Goal: Check status: Check status

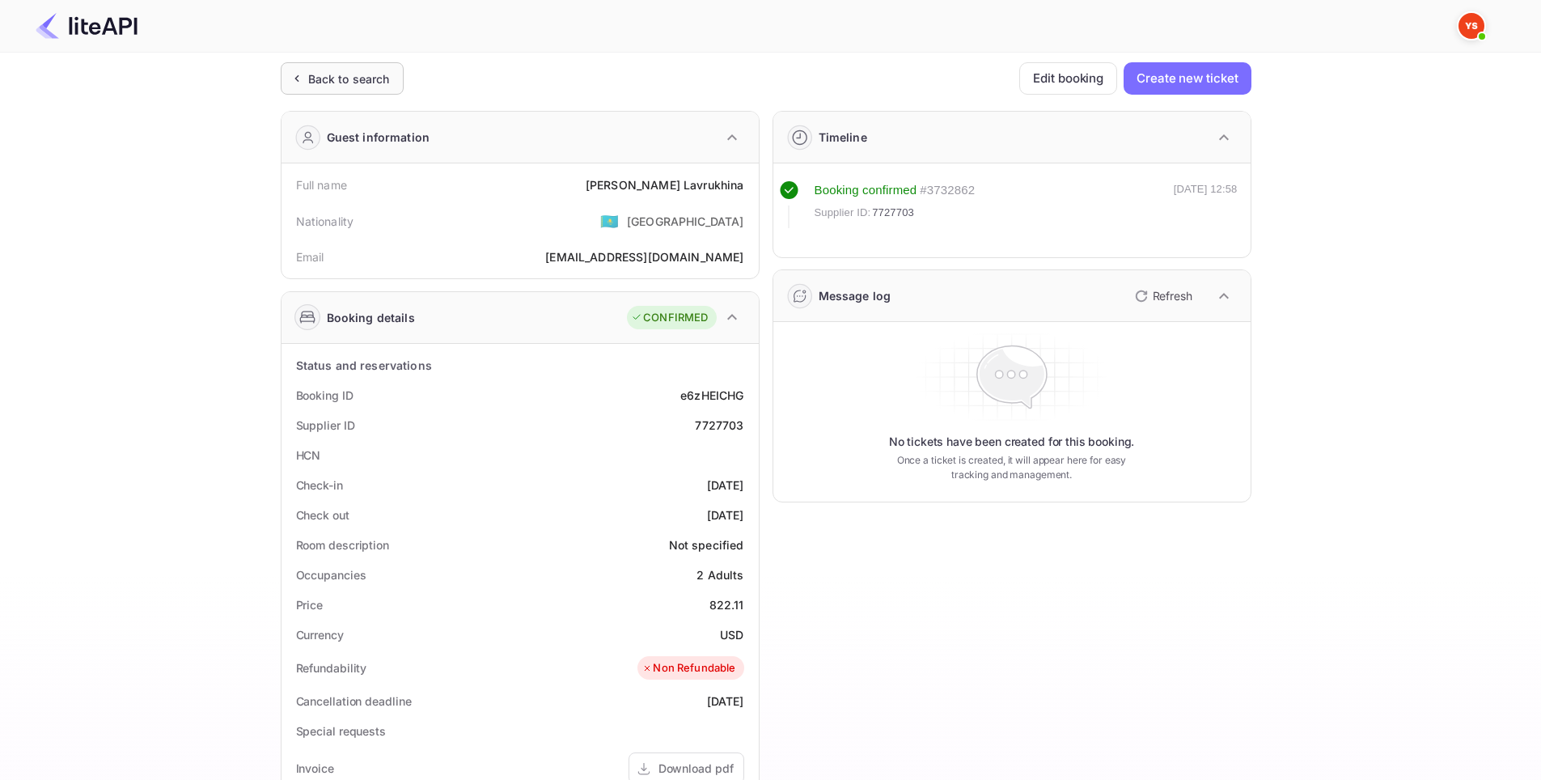
click at [324, 72] on div "Back to search" at bounding box center [349, 78] width 82 height 17
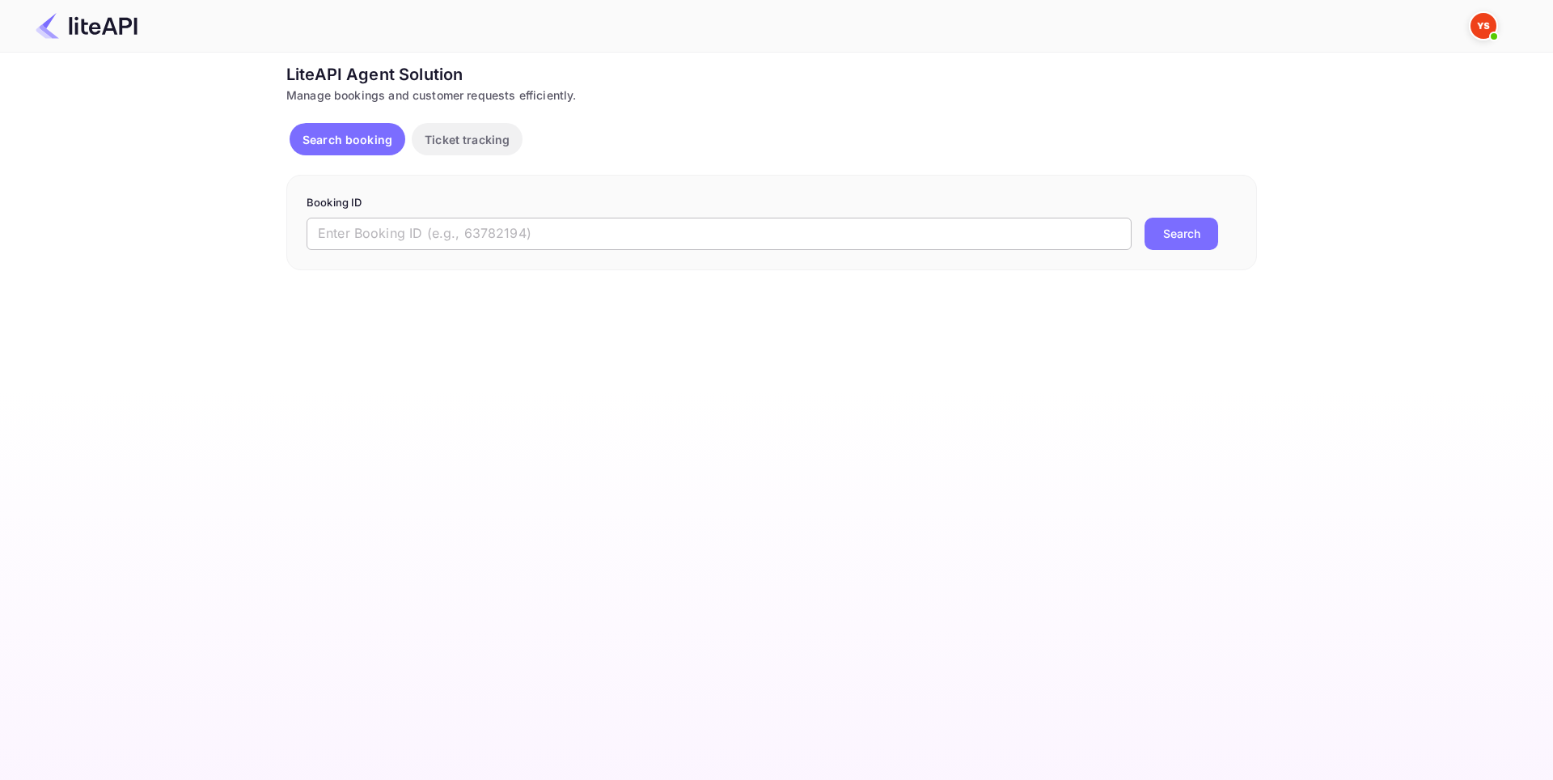
click at [419, 231] on input "text" at bounding box center [719, 234] width 825 height 32
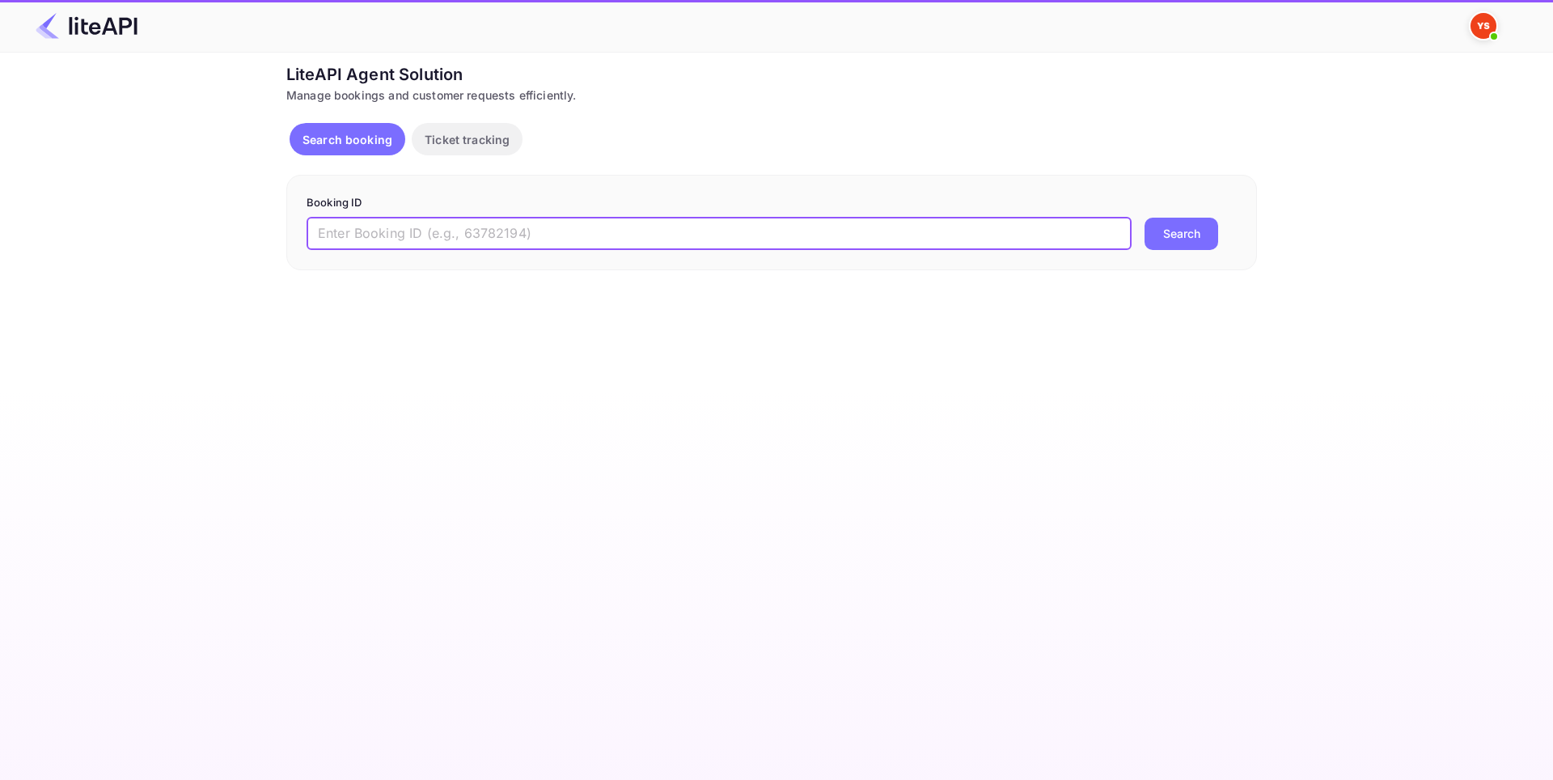
paste input "8357387"
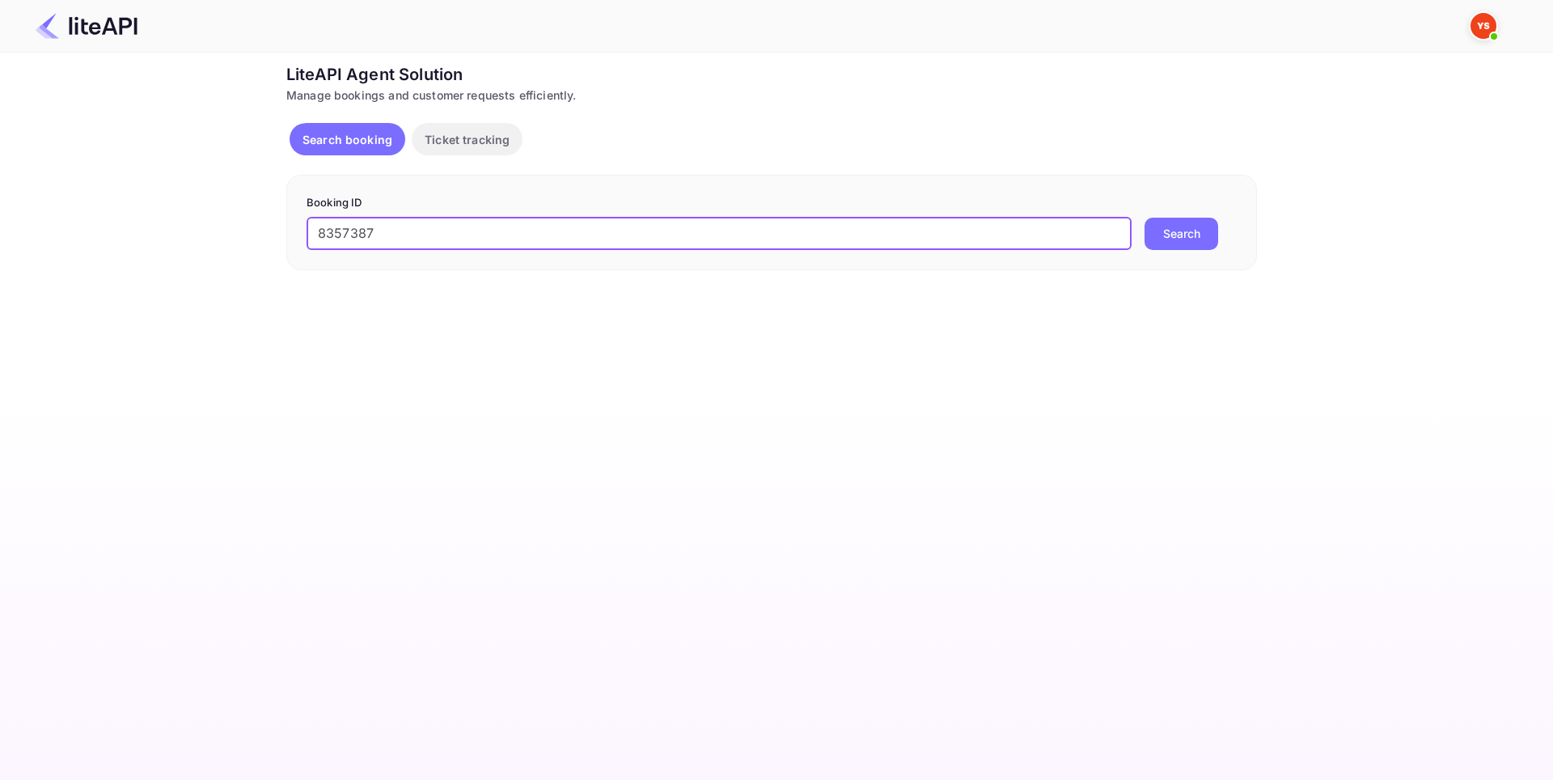
type input "8357387"
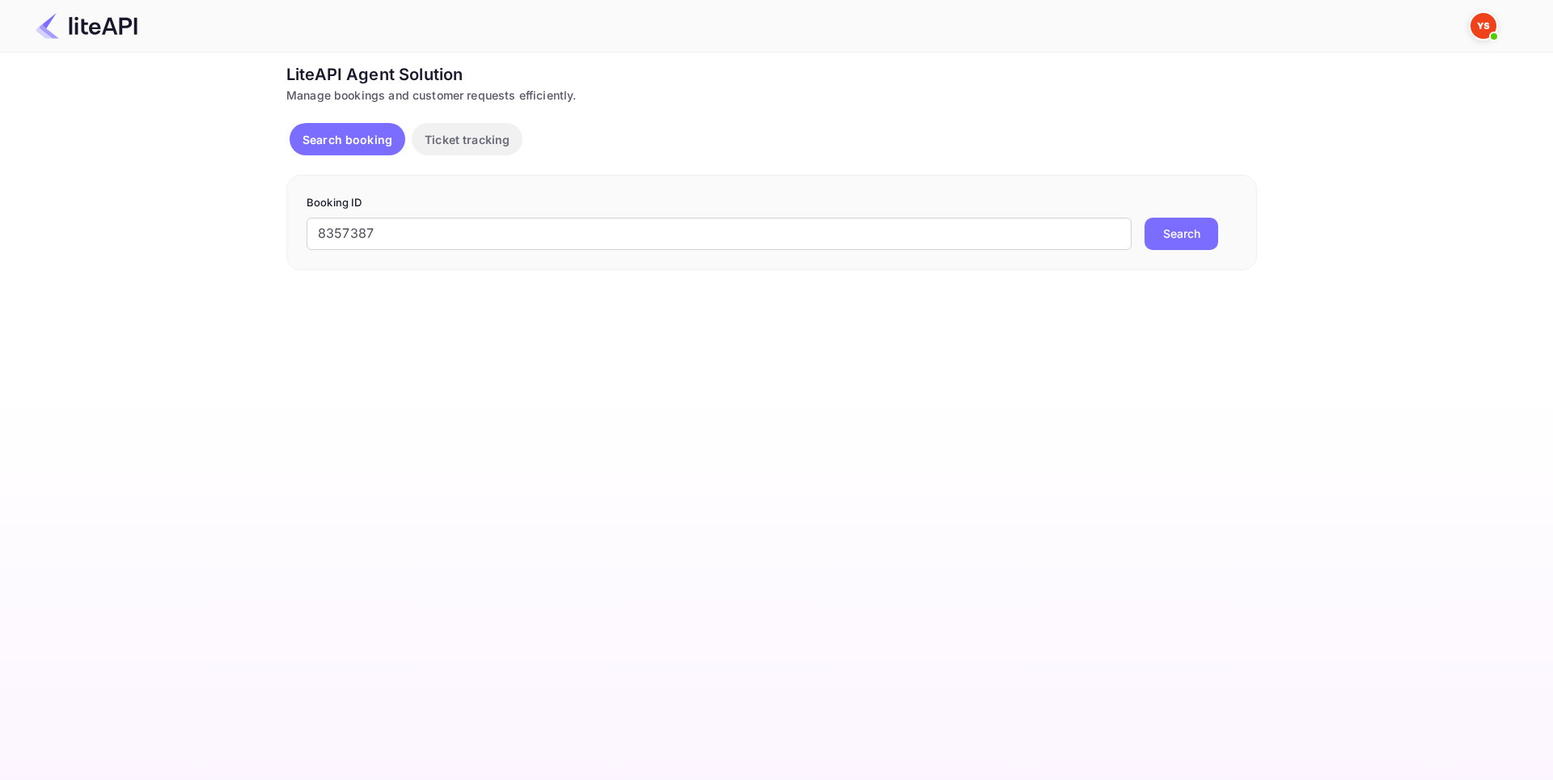
click at [1179, 233] on button "Search" at bounding box center [1181, 234] width 74 height 32
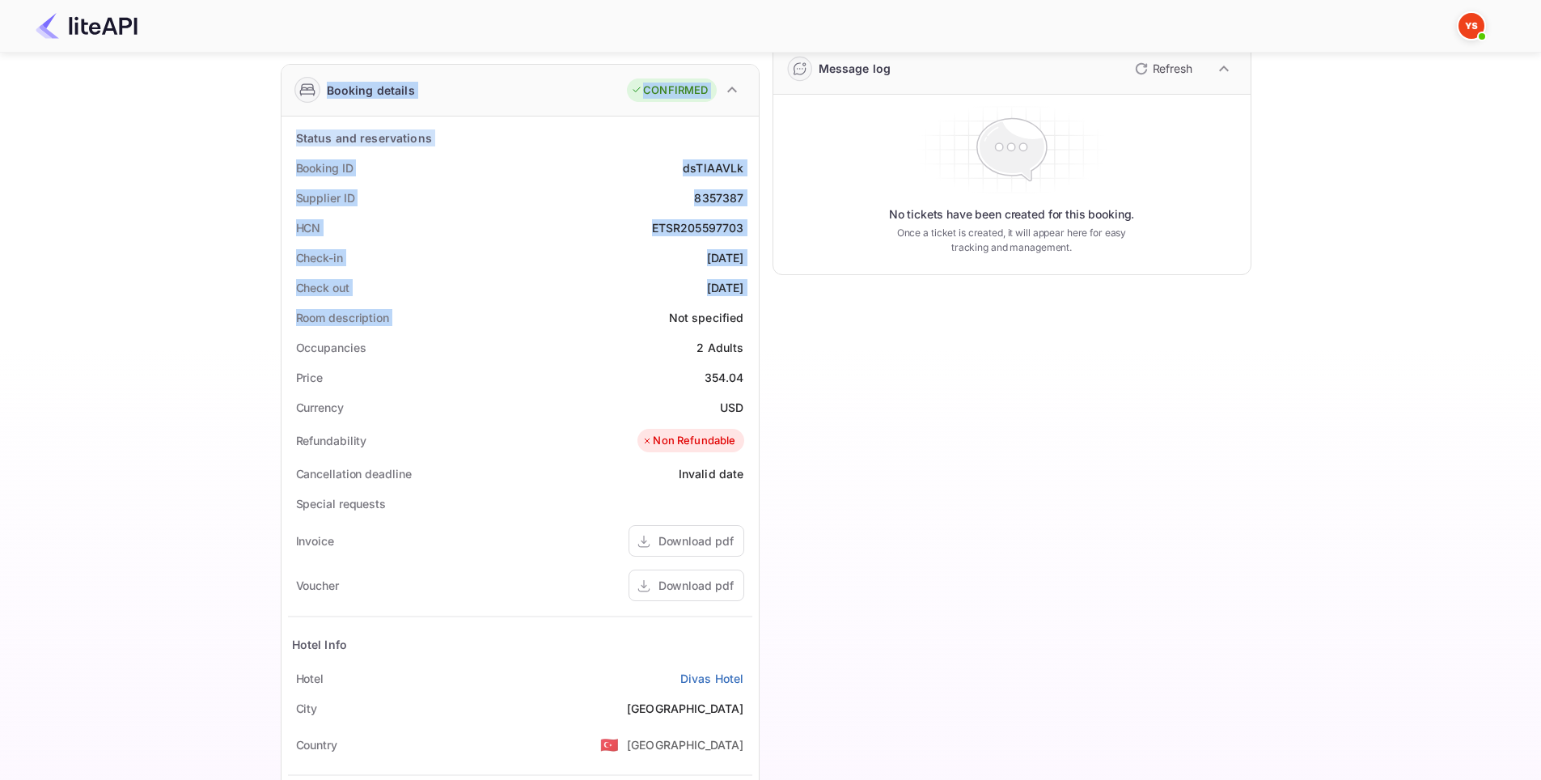
scroll to position [243, 0]
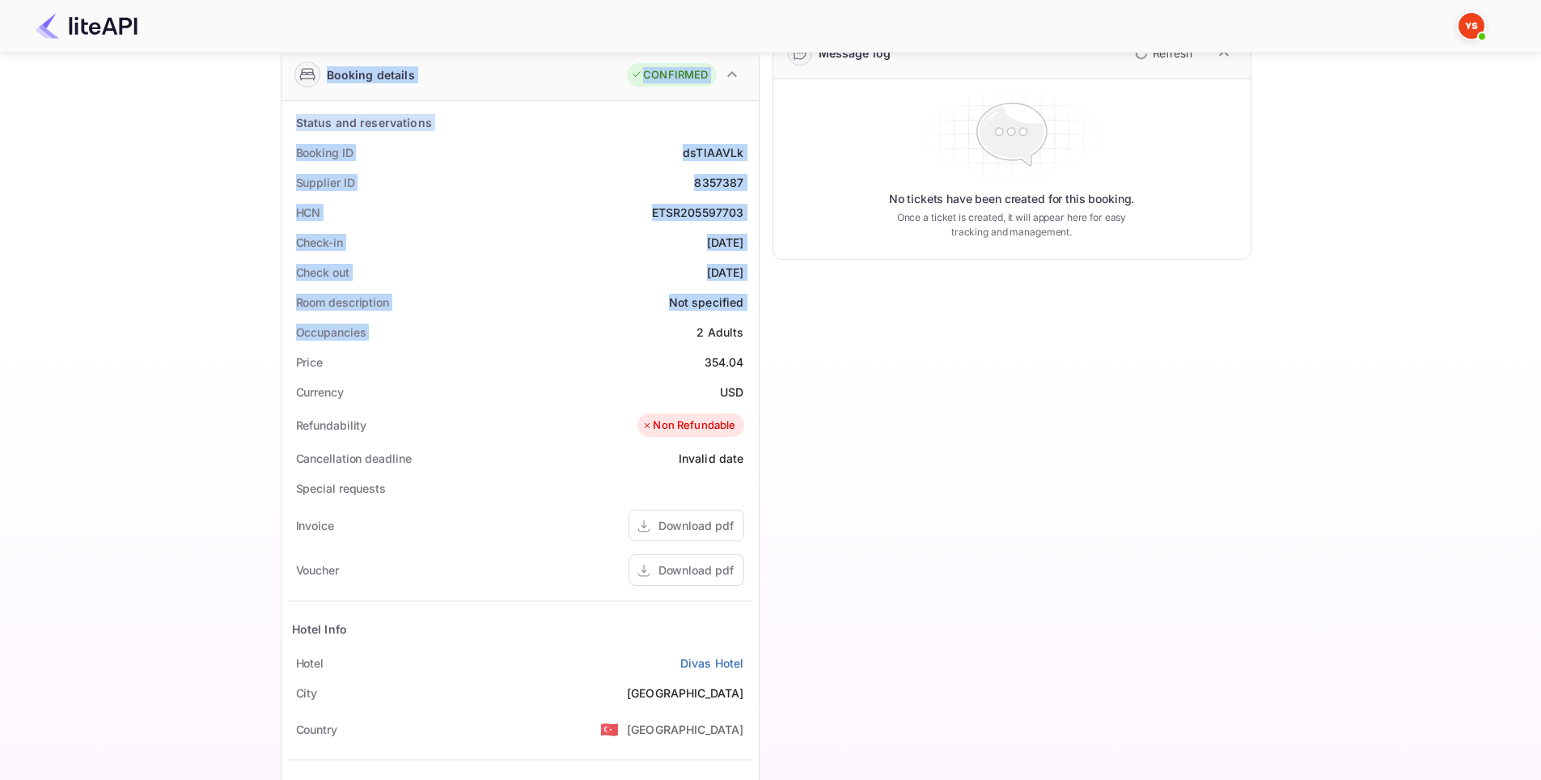
drag, startPoint x: 272, startPoint y: 180, endPoint x: 672, endPoint y: 319, distance: 423.6
click at [672, 319] on div "Ticket Affiliate URL [URL][DOMAIN_NAME] Business partner name Nuitee Travel Cus…" at bounding box center [765, 367] width 1492 height 1095
click at [204, 157] on div "Ticket Affiliate URL [URL][DOMAIN_NAME] Business partner name Nuitee Travel Cus…" at bounding box center [765, 367] width 1492 height 1095
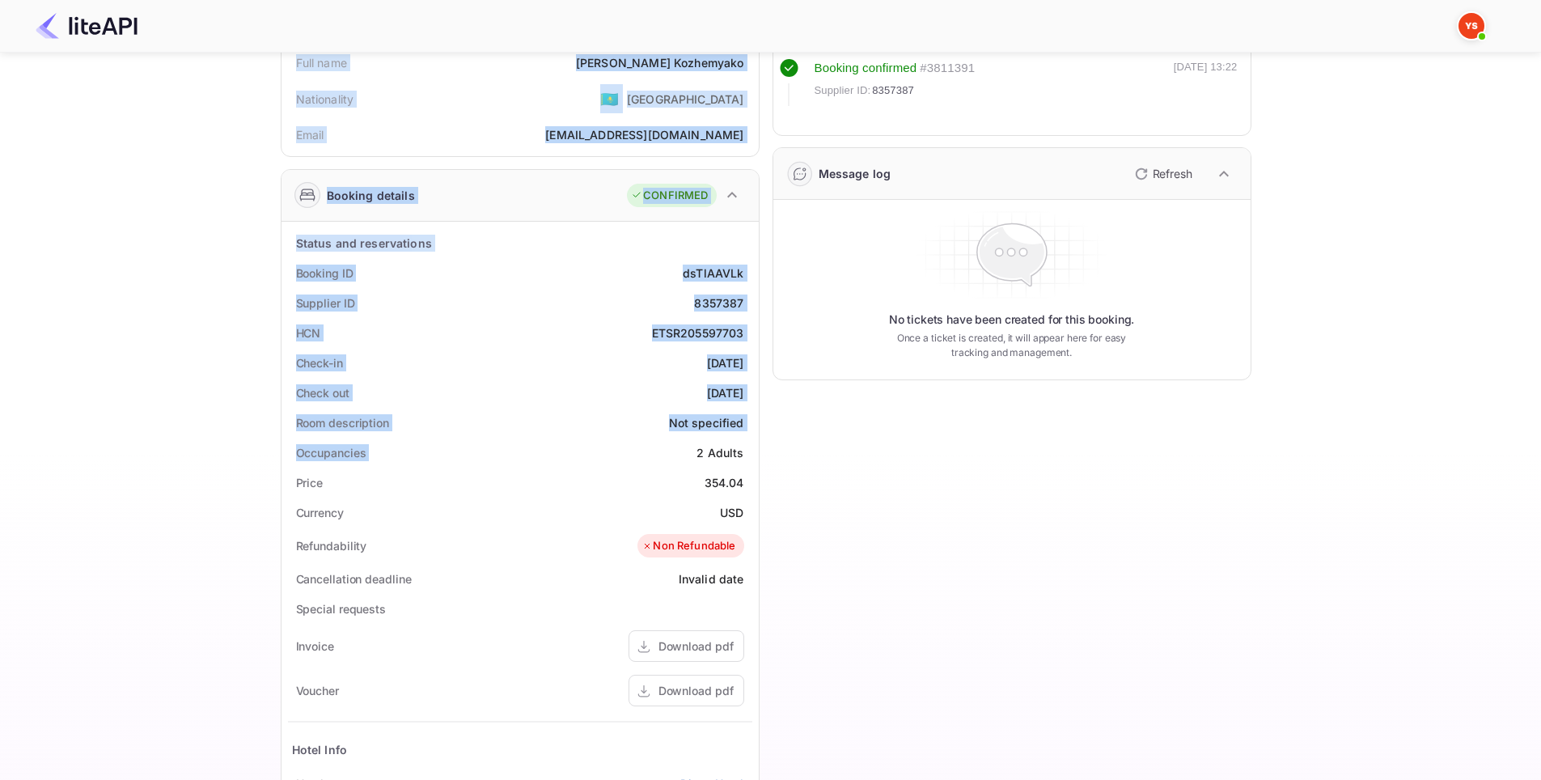
scroll to position [397, 0]
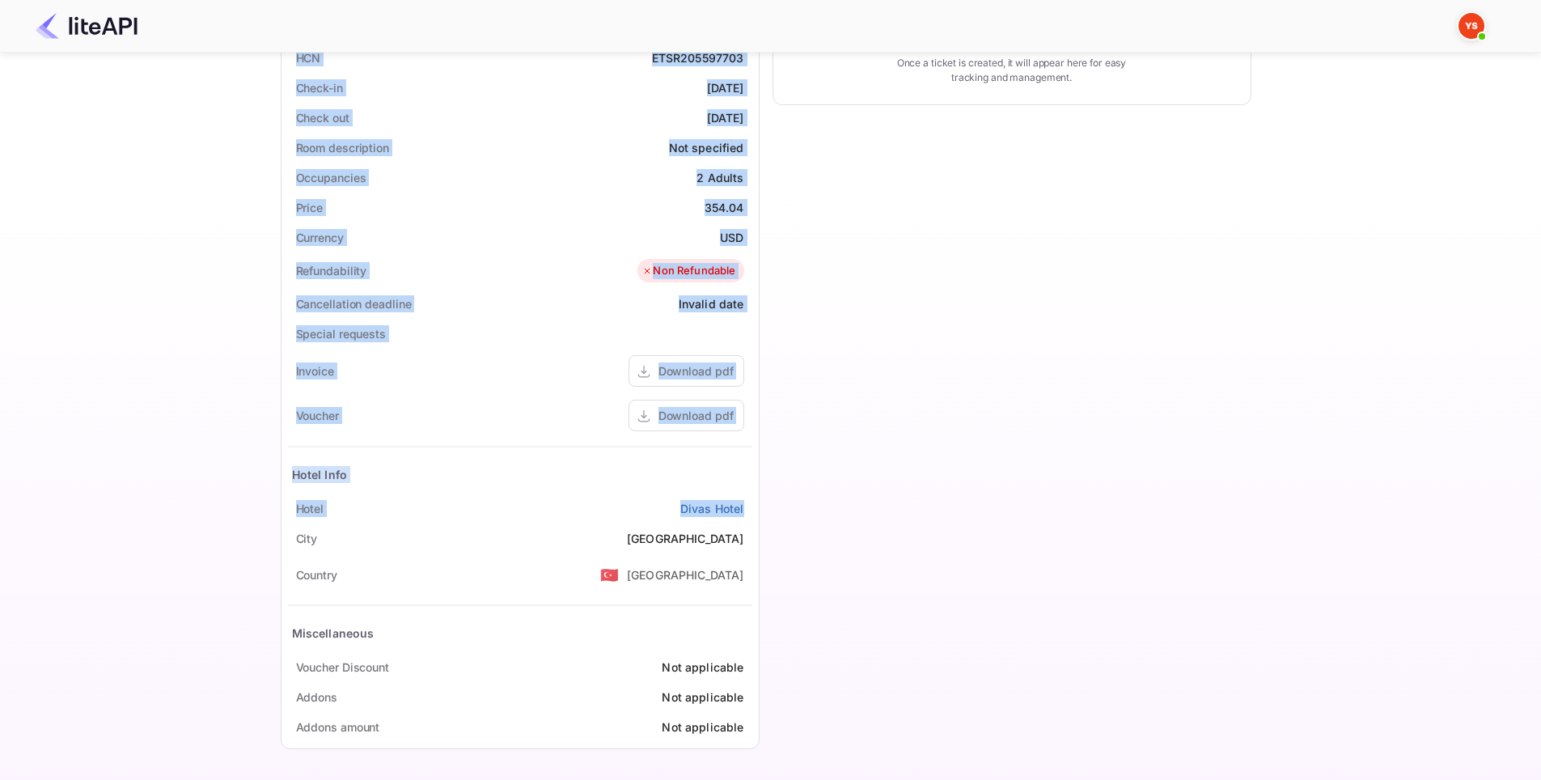
drag, startPoint x: 271, startPoint y: 181, endPoint x: 753, endPoint y: 511, distance: 584.2
click at [753, 511] on div "Ticket Affiliate URL [URL][DOMAIN_NAME] Business partner name Nuitee Travel Cus…" at bounding box center [765, 212] width 1492 height 1095
copy div "Full name [PERSON_NAME] Nationality 🇰🇿 [DEMOGRAPHIC_DATA] Email [EMAIL_ADDRESS]…"
